Goal: Communication & Community: Ask a question

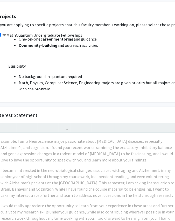
scroll to position [89, 32]
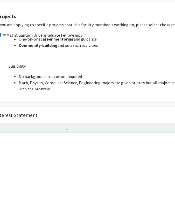
click at [101, 133] on div "Note to users with screen readers: Please press Alt+0 or Option+0 to deactivate…" at bounding box center [87, 192] width 185 height 119
paste div "Note to users with screen readers: Please press Alt+0 or Option+0 to deactivate…"
type textarea "<l>Ipsumdo: Sitametcon ad Elitseddoeius Temporin ut Laboreetdolo Magnaali en Ad…"
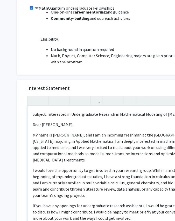
scroll to position [118, 0]
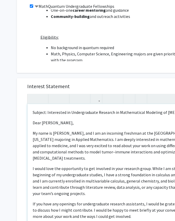
drag, startPoint x: 69, startPoint y: 188, endPoint x: 39, endPoint y: 187, distance: 29.1
drag, startPoint x: 56, startPoint y: 178, endPoint x: 43, endPoint y: 178, distance: 13.5
drag, startPoint x: 49, startPoint y: 172, endPoint x: 25, endPoint y: 172, distance: 23.4
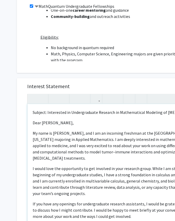
click at [25, 172] on div "Interest Statement Subject: Interested in Undergraduate Research in Mathematica…" at bounding box center [120, 155] width 196 height 155
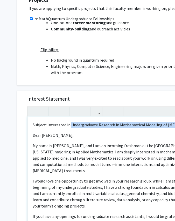
drag, startPoint x: 142, startPoint y: 101, endPoint x: 59, endPoint y: 102, distance: 82.3
click at [59, 122] on p "Subject: Interested in Undergraduate Research in Mathematical Modeling of [MEDI…" at bounding box center [120, 125] width 175 height 6
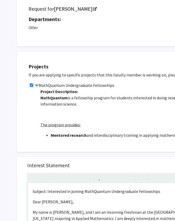
scroll to position [40, 0]
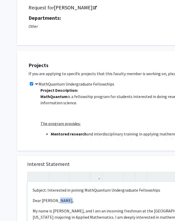
drag, startPoint x: 56, startPoint y: 176, endPoint x: 50, endPoint y: 176, distance: 5.2
click at [50, 197] on p "Dear [PERSON_NAME]," at bounding box center [120, 200] width 175 height 6
click at [51, 197] on p "Dear [PERSON_NAME]," at bounding box center [120, 200] width 175 height 6
click at [53, 197] on p "Dear [PERSON_NAME]," at bounding box center [120, 200] width 175 height 6
drag, startPoint x: 63, startPoint y: 182, endPoint x: 46, endPoint y: 182, distance: 16.4
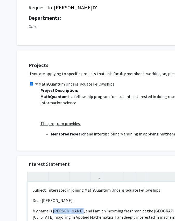
click at [46, 208] on p "My name is [PERSON_NAME], and I am an incoming freshman at the [GEOGRAPHIC_DATA…" at bounding box center [120, 223] width 175 height 31
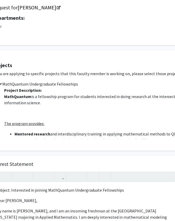
scroll to position [40, 38]
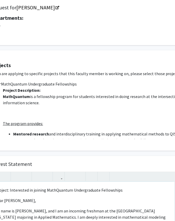
click at [126, 208] on p "My name is [PERSON_NAME], and I am an incoming freshman at the [GEOGRAPHIC_DATA…" at bounding box center [82, 223] width 175 height 31
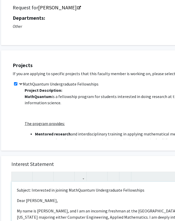
scroll to position [40, 0]
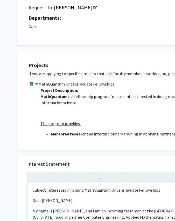
click at [57, 208] on p "My name is [PERSON_NAME], and I am an incoming freshman at the [GEOGRAPHIC_DATA…" at bounding box center [120, 223] width 175 height 31
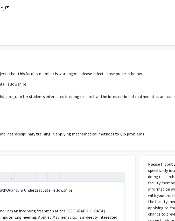
scroll to position [40, 96]
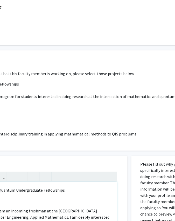
click at [107, 208] on p "My name is [PERSON_NAME], and I am an incoming freshman at the [GEOGRAPHIC_DATA…" at bounding box center [24, 223] width 175 height 31
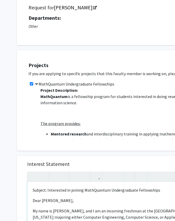
scroll to position [2, 0]
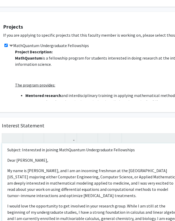
scroll to position [78, 26]
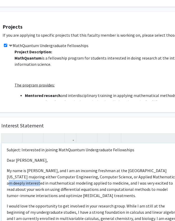
drag, startPoint x: 69, startPoint y: 147, endPoint x: 91, endPoint y: 146, distance: 21.6
click at [91, 167] on p "My name is [PERSON_NAME], and I am an incoming freshman at the [GEOGRAPHIC_DATA…" at bounding box center [94, 182] width 175 height 31
click at [90, 167] on p "My name is [PERSON_NAME], and I am an incoming freshman at the [GEOGRAPHIC_DATA…" at bounding box center [94, 182] width 175 height 31
click at [97, 167] on p "My name is [PERSON_NAME], and I am an incoming freshman at the [GEOGRAPHIC_DATA…" at bounding box center [94, 182] width 175 height 31
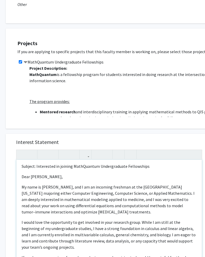
scroll to position [61, 11]
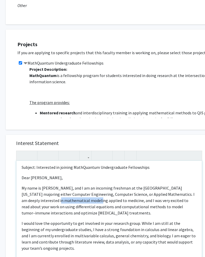
drag, startPoint x: 110, startPoint y: 164, endPoint x: 140, endPoint y: 164, distance: 30.4
click at [140, 185] on p "My name is [PERSON_NAME], and I am an incoming freshman at the [GEOGRAPHIC_DATA…" at bounding box center [109, 200] width 175 height 31
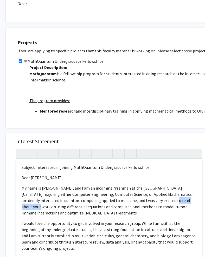
drag, startPoint x: 20, startPoint y: 170, endPoint x: 43, endPoint y: 170, distance: 22.8
click at [43, 185] on p "My name is [PERSON_NAME], and I am an incoming freshman at the [GEOGRAPHIC_DATA…" at bounding box center [109, 200] width 175 height 31
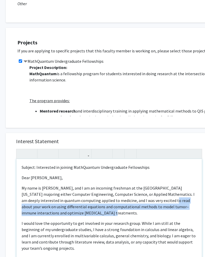
drag, startPoint x: 45, startPoint y: 175, endPoint x: 12, endPoint y: 170, distance: 33.3
click at [12, 170] on div "Interest Statement Subject: Interested in joining MathQuantum Undergraduate Fel…" at bounding box center [109, 210] width 196 height 155
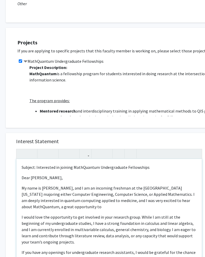
click at [93, 185] on p "My name is [PERSON_NAME], and I am an incoming freshman at the [GEOGRAPHIC_DATA…" at bounding box center [109, 197] width 175 height 25
drag, startPoint x: 123, startPoint y: 169, endPoint x: 85, endPoint y: 169, distance: 38.4
click at [85, 185] on p "My name is [PERSON_NAME], and I am an incoming freshman at the [GEOGRAPHIC_DATA…" at bounding box center [109, 197] width 175 height 25
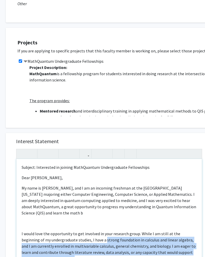
drag, startPoint x: 34, startPoint y: 197, endPoint x: 19, endPoint y: 191, distance: 16.6
click at [19, 191] on div "Subject: Interested in joining MathQuantum Undergraduate Fellowships Dear [PERS…" at bounding box center [108, 218] width 185 height 119
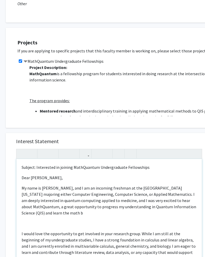
click at [152, 185] on p "My name is [PERSON_NAME], and I am an incoming freshman at the [GEOGRAPHIC_DATA…" at bounding box center [109, 200] width 175 height 31
click at [55, 185] on p "My name is [PERSON_NAME], and I am an incoming freshman at the [GEOGRAPHIC_DATA…" at bounding box center [109, 200] width 175 height 31
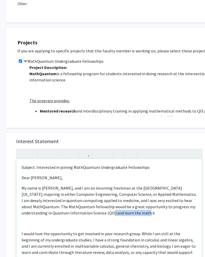
drag, startPoint x: 88, startPoint y: 174, endPoint x: 53, endPoint y: 175, distance: 34.3
click at [53, 185] on p "My name is [PERSON_NAME], and I am an incoming freshman at the [GEOGRAPHIC_DATA…" at bounding box center [109, 200] width 175 height 31
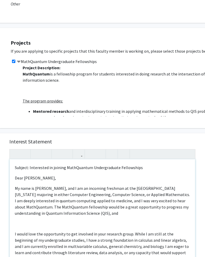
scroll to position [62, 17]
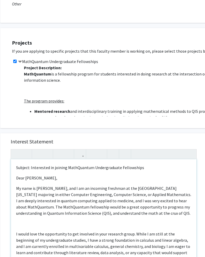
click at [16, 225] on p "I would love the opportunity to get involved in your research group. While I am…" at bounding box center [103, 246] width 175 height 31
click at [16, 221] on p "Note to users with screen readers: Please press Alt+0 or Option+0 to deactivate…" at bounding box center [103, 224] width 175 height 6
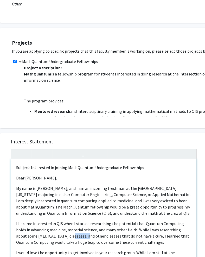
click at [133, 221] on p "I became interested in QIS when I started researching the potential that Quantu…" at bounding box center [103, 233] width 175 height 25
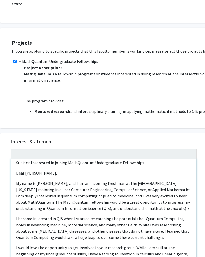
scroll to position [5, 0]
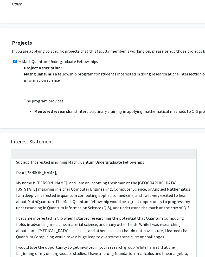
click at [135, 215] on p "I became interested in QIS when I started researching the potential that Quantu…" at bounding box center [103, 227] width 175 height 25
drag, startPoint x: 165, startPoint y: 181, endPoint x: 140, endPoint y: 183, distance: 25.5
click at [140, 215] on p "I became interested in QIS when I started researching the potential that Quantu…" at bounding box center [103, 227] width 175 height 25
click at [127, 215] on p "I became interested in QIS when I started researching the potential that Quantu…" at bounding box center [103, 227] width 175 height 25
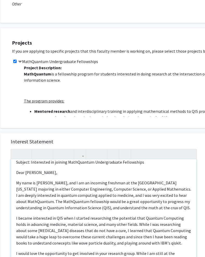
click at [26, 215] on p "I became interested in QIS when I started researching the potential that Quantu…" at bounding box center [103, 230] width 175 height 31
click at [20, 215] on p "I became interested in QIS when I started researching the potential that Quantu…" at bounding box center [103, 230] width 175 height 31
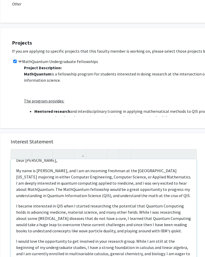
scroll to position [18, 0]
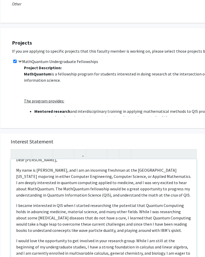
click at [131, 203] on p "I became interested in QIS when I started researching the potential that Quantu…" at bounding box center [103, 218] width 175 height 31
click at [130, 203] on p "I became interested in QIS when I started researching the potential that Quantu…" at bounding box center [103, 218] width 175 height 31
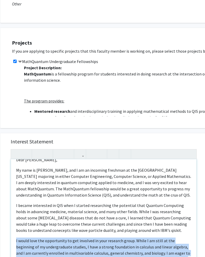
drag, startPoint x: 27, startPoint y: 200, endPoint x: 14, endPoint y: 187, distance: 18.2
click at [14, 187] on div "Subject: Interested in joining MathQuantum Undergraduate Fellowships Dear [PERS…" at bounding box center [103, 218] width 185 height 119
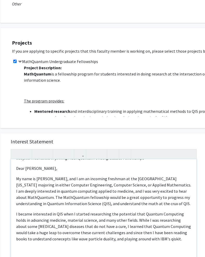
scroll to position [2, 0]
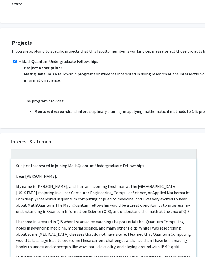
click at [14, 202] on div "Subject: Interested in joining MathQuantum Undergraduate Fellowships Dear [PERS…" at bounding box center [103, 218] width 185 height 119
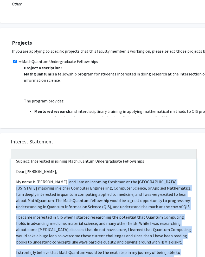
drag, startPoint x: 183, startPoint y: 217, endPoint x: 51, endPoint y: 153, distance: 146.9
click at [51, 159] on div "Subject: Interested in joining MathQuantum Undergraduate Fellowships Dear [PERS…" at bounding box center [103, 218] width 185 height 119
click at [51, 179] on p "My name is [PERSON_NAME], and I am an incoming freshman at the [GEOGRAPHIC_DATA…" at bounding box center [103, 194] width 175 height 31
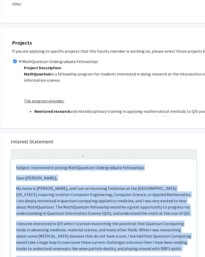
scroll to position [62, 0]
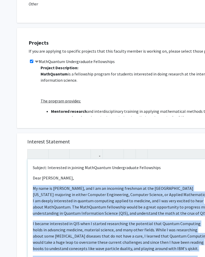
drag, startPoint x: 156, startPoint y: 207, endPoint x: 12, endPoint y: 161, distance: 150.9
click at [12, 161] on div "All Requests Request for [PERSON_NAME] Request for [PERSON_NAME] Departments: O…" at bounding box center [156, 165] width 312 height 419
copy div "Lo ipsu do Sitamet Consecte, adi E se do eiusmodt incididu ut lab Etdolorema al…"
click at [58, 221] on p "I became interested in QIS when I started researching the potential that Quantu…" at bounding box center [120, 236] width 175 height 31
drag, startPoint x: 171, startPoint y: 211, endPoint x: 25, endPoint y: 160, distance: 154.8
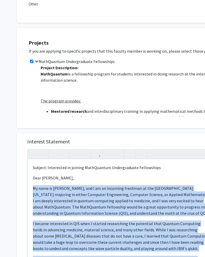
click at [25, 160] on div "Interest Statement Subject: Interested in joining MathQuantum Undergraduate Fel…" at bounding box center [120, 210] width 196 height 155
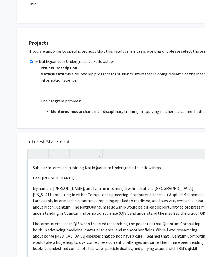
click at [46, 185] on p "My name is [PERSON_NAME], and I am an incoming freshman at the [GEOGRAPHIC_DATA…" at bounding box center [120, 200] width 175 height 31
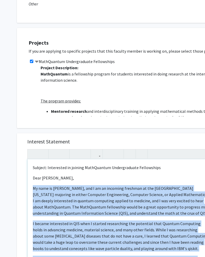
drag, startPoint x: 30, startPoint y: 159, endPoint x: 162, endPoint y: 218, distance: 144.3
click at [167, 217] on div "Subject: Interested in joining MathQuantum Undergraduate Fellowships Dear [PERS…" at bounding box center [120, 218] width 185 height 119
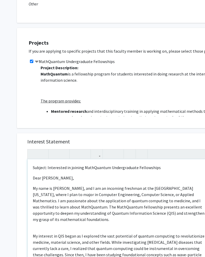
click at [33, 225] on span "My interest in QIS began as I explored the vast potential of quantum computing …" at bounding box center [118, 249] width 171 height 30
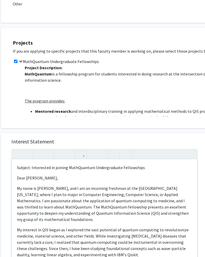
scroll to position [62, 16]
drag, startPoint x: 77, startPoint y: 213, endPoint x: 60, endPoint y: 213, distance: 16.9
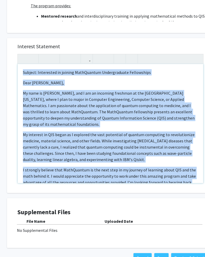
scroll to position [158, 1]
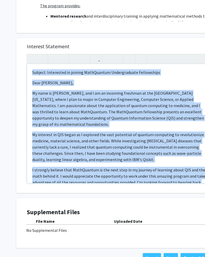
drag, startPoint x: 68, startPoint y: 152, endPoint x: 2, endPoint y: 28, distance: 140.4
click at [2, 28] on div "All Requests Request for [PERSON_NAME] Request for [PERSON_NAME] Departments: O…" at bounding box center [155, 70] width 312 height 419
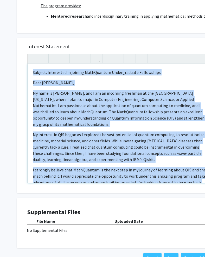
copy div "Subject: Interested in joining MathQuantum Undergraduate Fellowships Dear [PERS…"
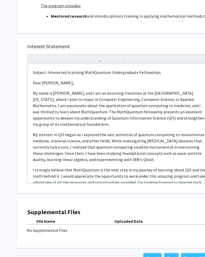
click at [33, 129] on div "Subject: Interested in joining MathQuantum Undergraduate Fellowships Dear [PERS…" at bounding box center [120, 123] width 185 height 119
drag, startPoint x: 43, startPoint y: 108, endPoint x: 32, endPoint y: 108, distance: 11.2
click at [33, 167] on span "I strongly believe that MathQuantum is the next step in my journey of learning …" at bounding box center [119, 179] width 173 height 24
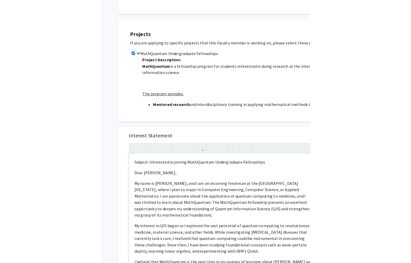
scroll to position [6, 0]
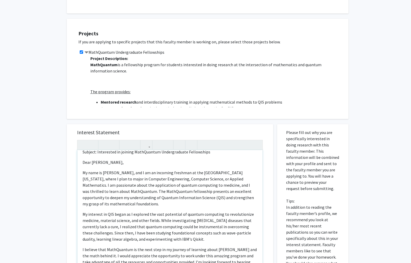
click at [154, 170] on span "My name is [PERSON_NAME], and I am an incoming freshman at the [GEOGRAPHIC_DATA…" at bounding box center [168, 188] width 171 height 36
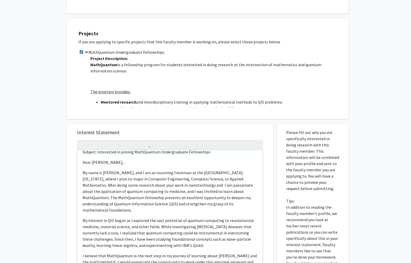
click at [234, 170] on p "My name is [PERSON_NAME], and I am an incoming freshman at the [GEOGRAPHIC_DATA…" at bounding box center [170, 192] width 175 height 44
click at [241, 170] on span "My name is [PERSON_NAME], and I am an incoming freshman at the [GEOGRAPHIC_DATA…" at bounding box center [168, 191] width 170 height 43
click at [224, 170] on span "My name is [PERSON_NAME], and I am an incoming freshman at the [GEOGRAPHIC_DATA…" at bounding box center [170, 191] width 174 height 43
click at [98, 170] on span "My name is [PERSON_NAME], and I am an incoming freshman at the [GEOGRAPHIC_DATA…" at bounding box center [168, 191] width 171 height 43
drag, startPoint x: 99, startPoint y: 155, endPoint x: 91, endPoint y: 154, distance: 8.1
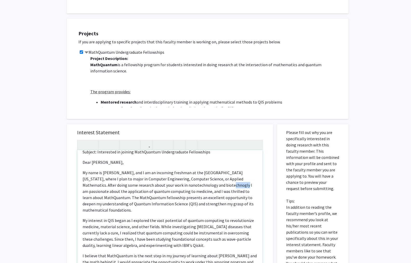
click at [91, 170] on span "My name is [PERSON_NAME], and I am an incoming freshman at the [GEOGRAPHIC_DATA…" at bounding box center [168, 191] width 171 height 43
type textarea "<p>Subject: Interested in joining MathQuantum Undergraduate Fellowships</p><p>D…"
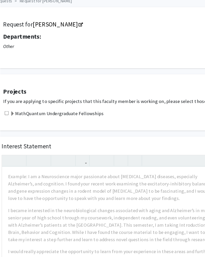
scroll to position [0, 26]
